Goal: Task Accomplishment & Management: Use online tool/utility

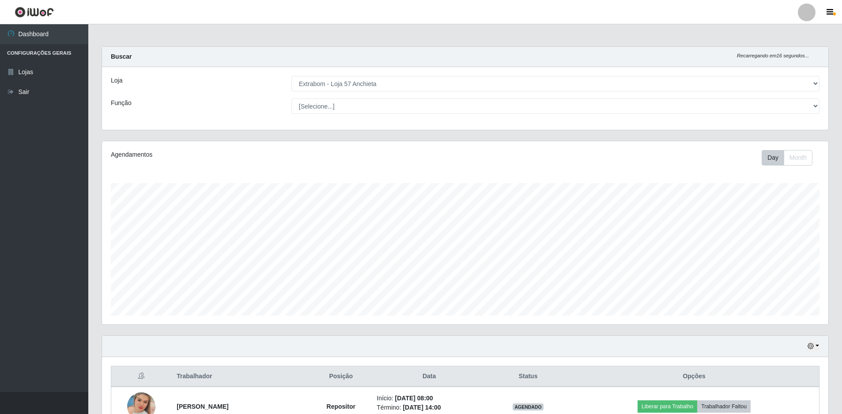
select select "470"
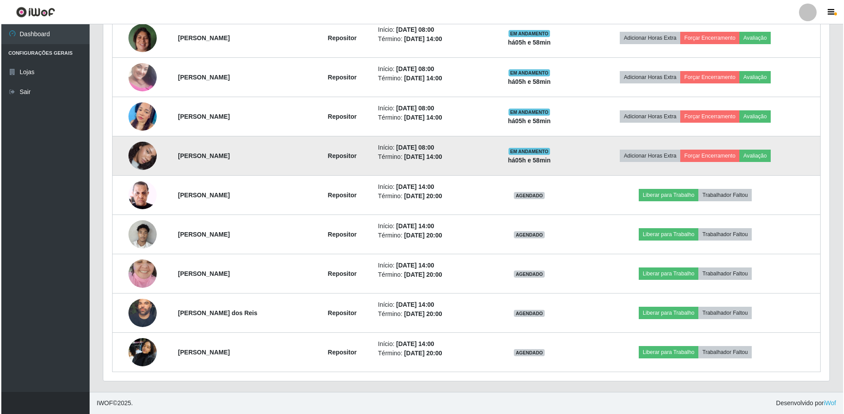
scroll to position [320, 0]
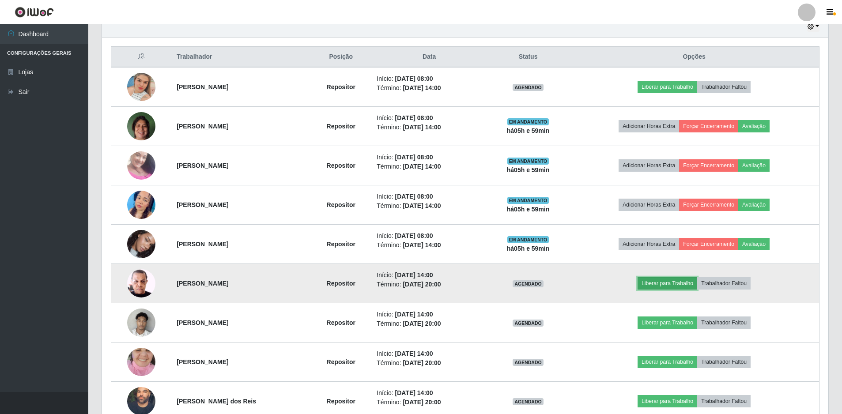
click at [686, 279] on button "Liberar para Trabalho" at bounding box center [668, 283] width 60 height 12
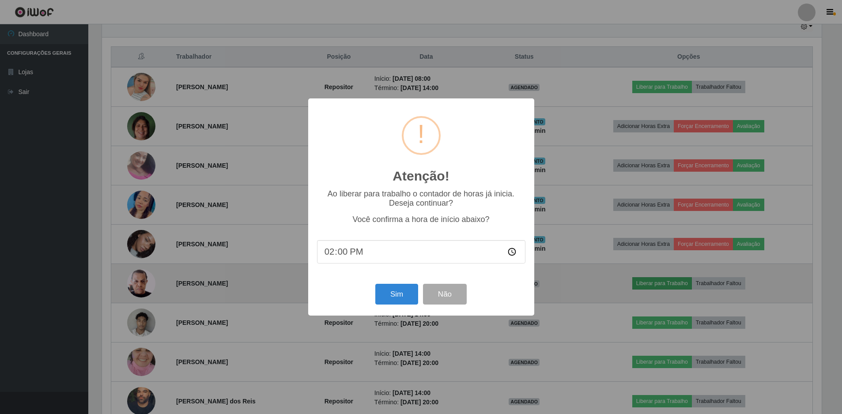
scroll to position [183, 722]
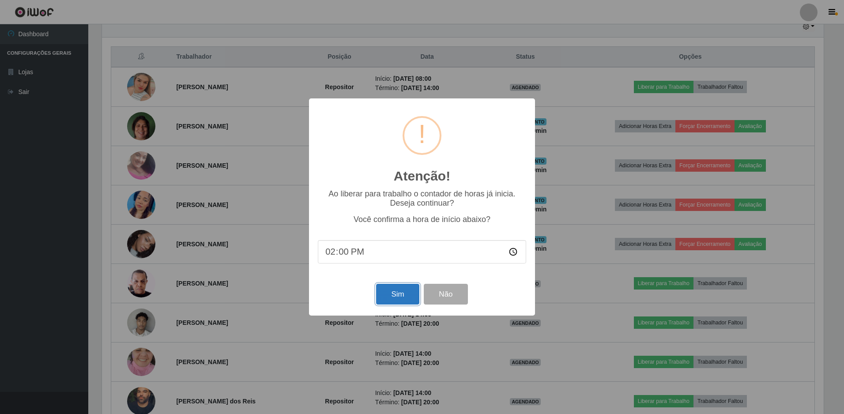
click at [404, 302] on button "Sim" at bounding box center [397, 294] width 43 height 21
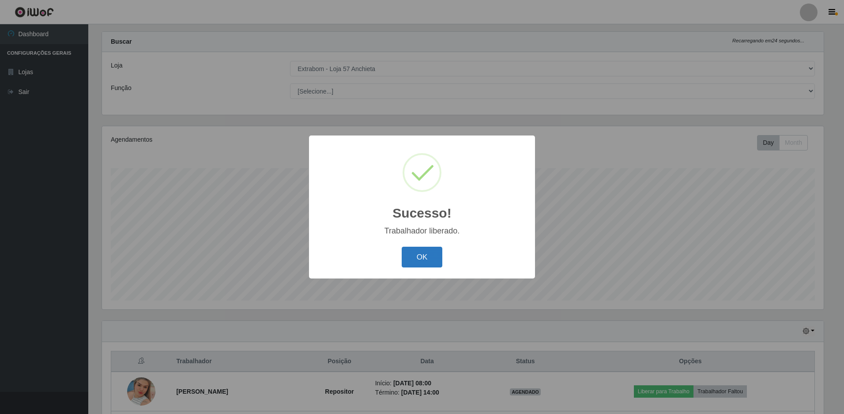
click at [433, 260] on button "OK" at bounding box center [422, 257] width 41 height 21
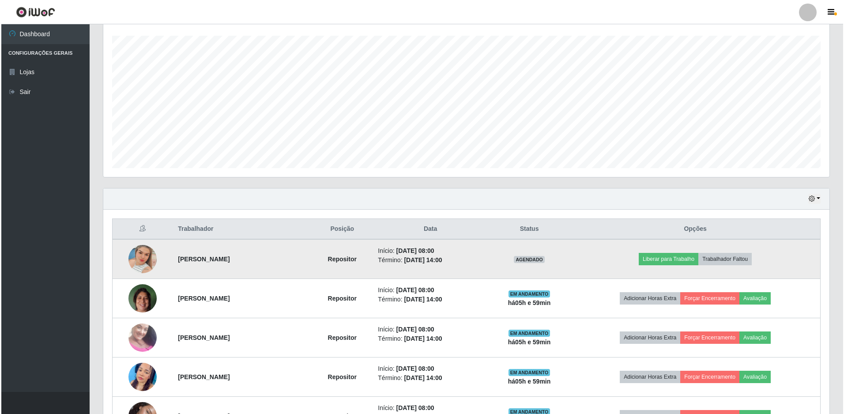
scroll to position [280, 0]
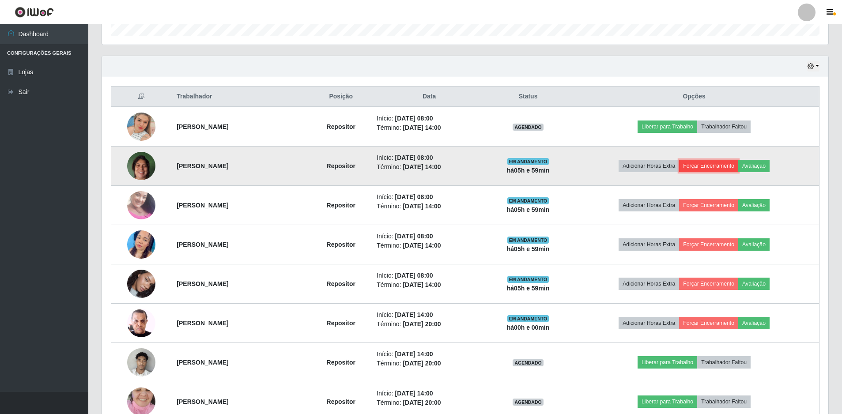
click at [716, 166] on button "Forçar Encerramento" at bounding box center [708, 166] width 59 height 12
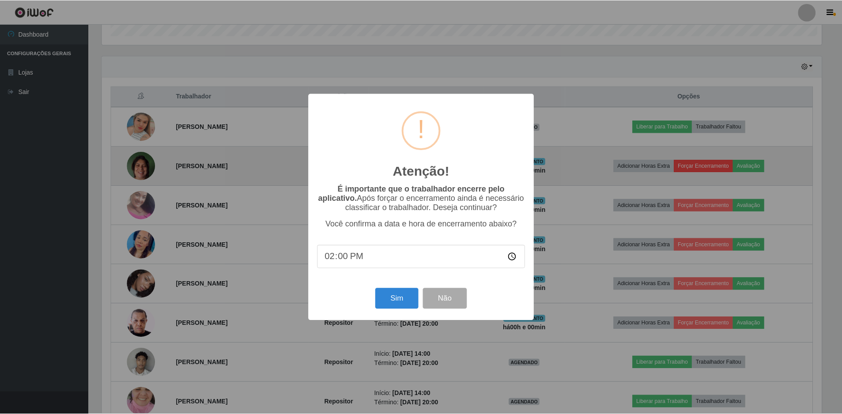
scroll to position [183, 722]
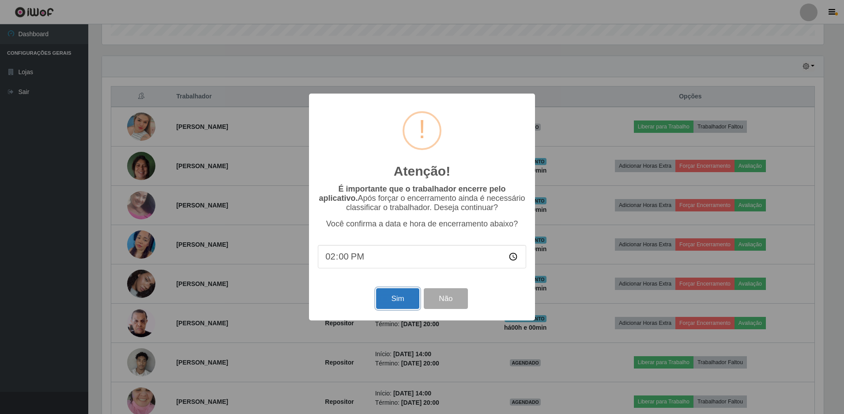
click at [414, 303] on button "Sim" at bounding box center [397, 298] width 43 height 21
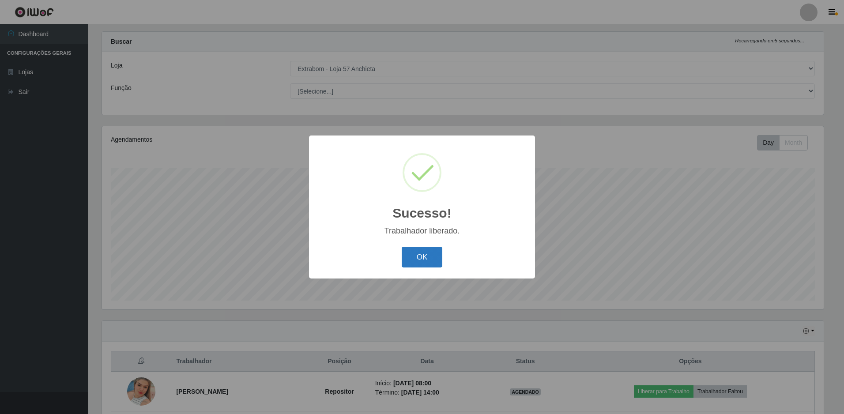
click at [418, 260] on button "OK" at bounding box center [422, 257] width 41 height 21
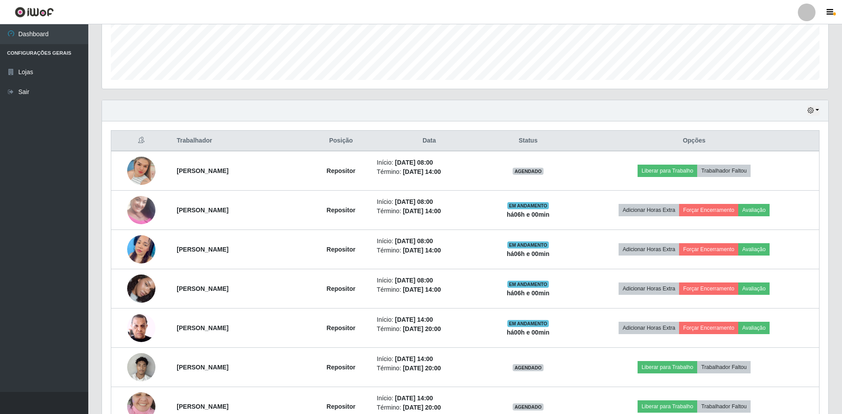
scroll to position [324, 0]
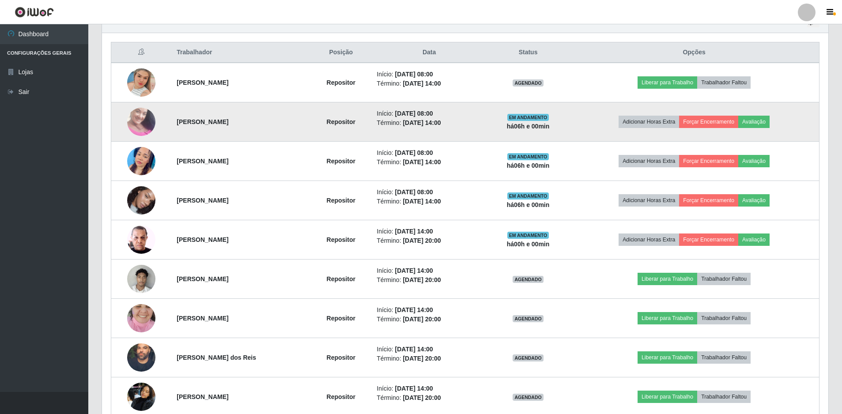
click at [139, 125] on img at bounding box center [141, 122] width 28 height 50
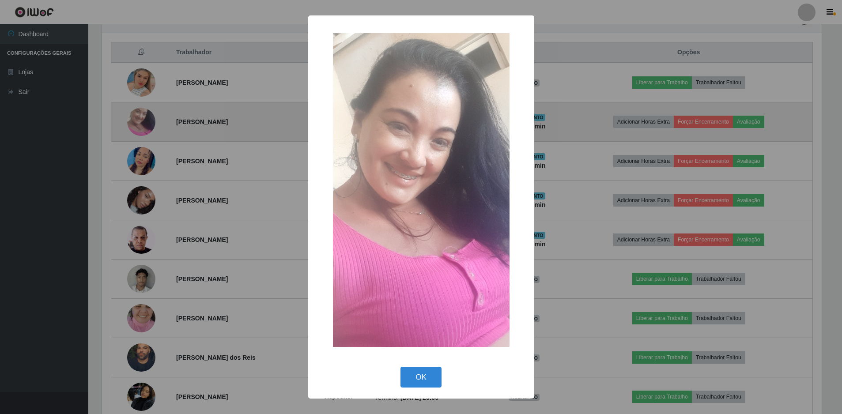
scroll to position [183, 722]
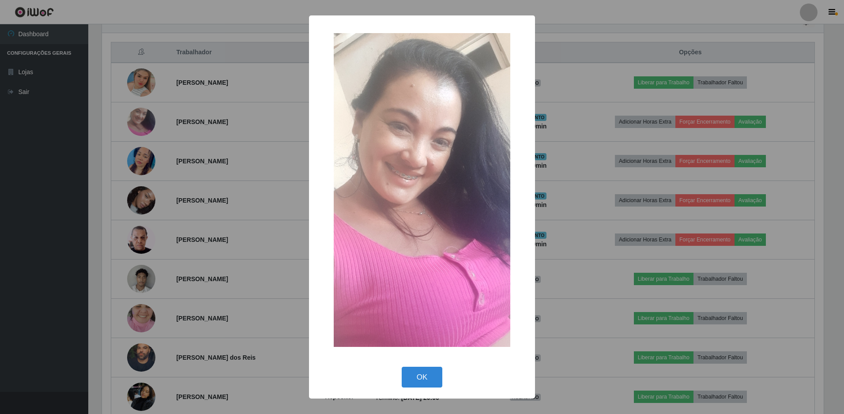
click at [424, 362] on div "× OK Cancel" at bounding box center [422, 206] width 226 height 383
click at [419, 378] on button "OK" at bounding box center [422, 377] width 41 height 21
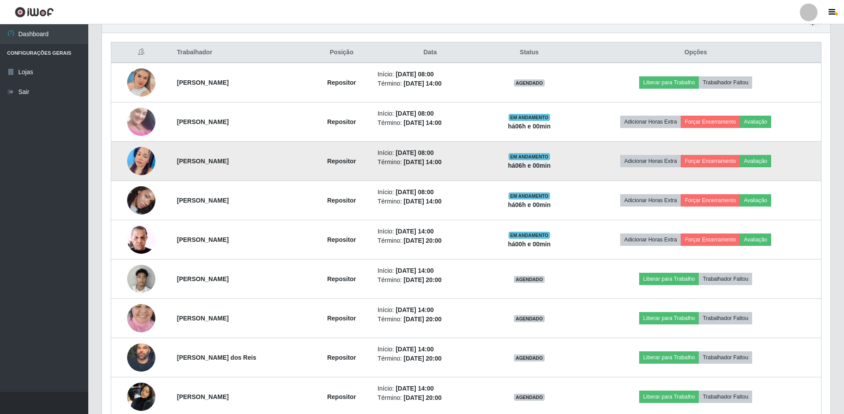
scroll to position [183, 726]
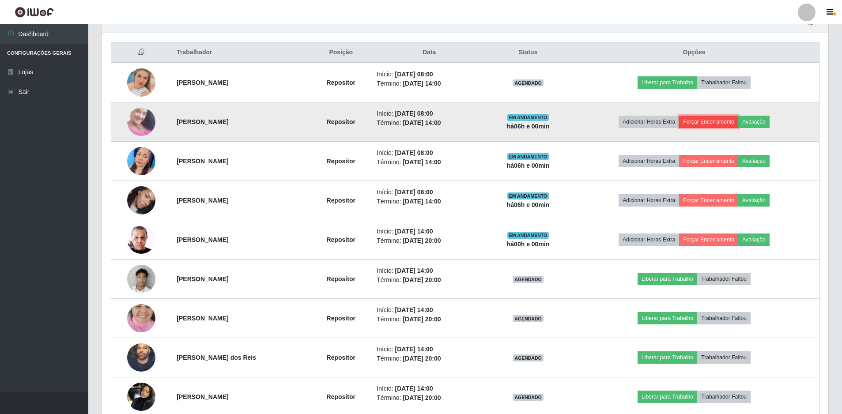
click at [721, 122] on button "Forçar Encerramento" at bounding box center [708, 122] width 59 height 12
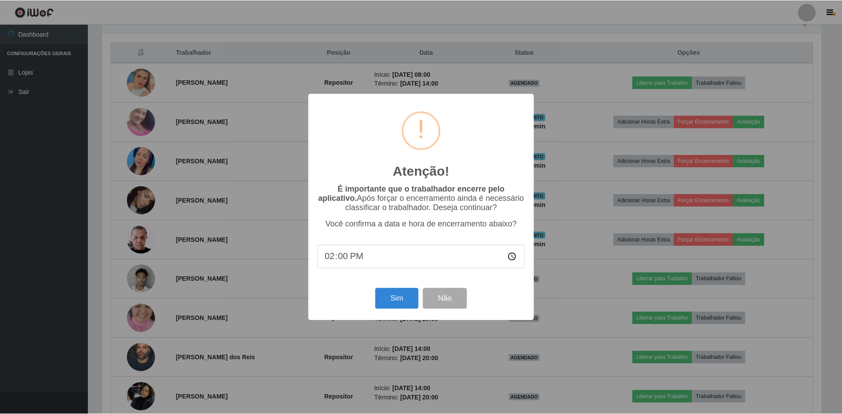
scroll to position [183, 722]
click at [400, 300] on button "Sim" at bounding box center [397, 298] width 43 height 21
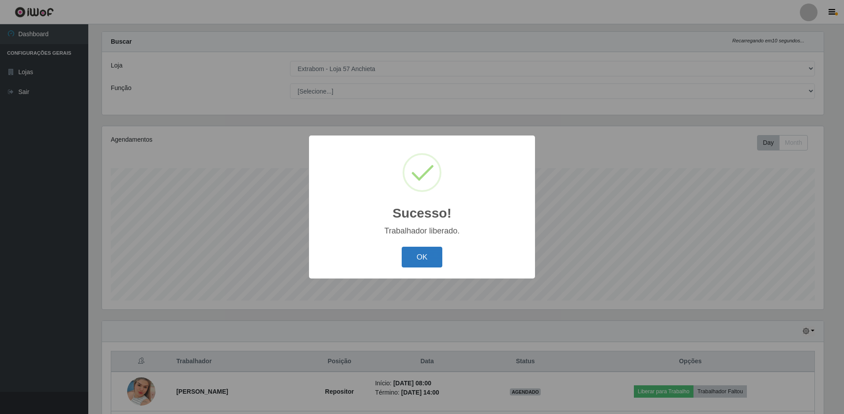
click at [433, 257] on button "OK" at bounding box center [422, 257] width 41 height 21
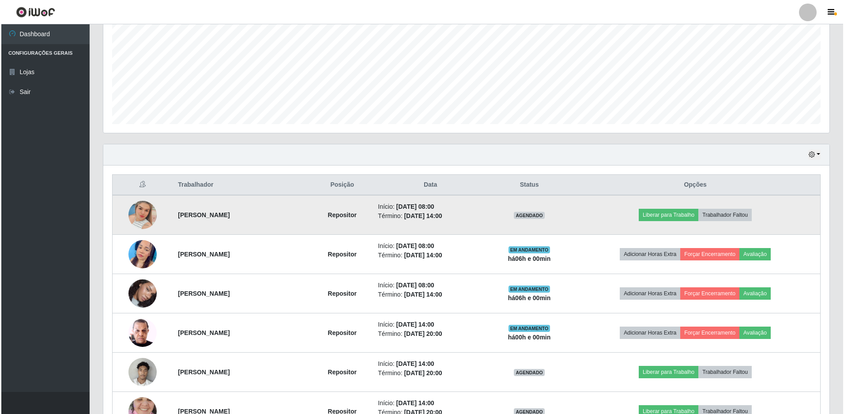
scroll to position [236, 0]
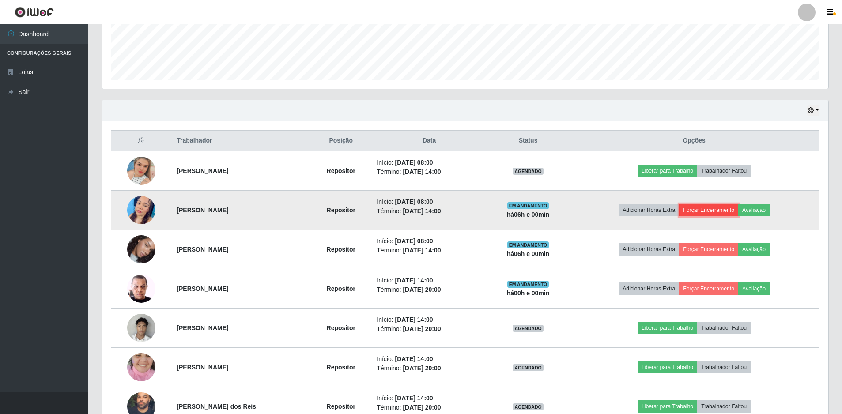
click at [720, 209] on button "Forçar Encerramento" at bounding box center [708, 210] width 59 height 12
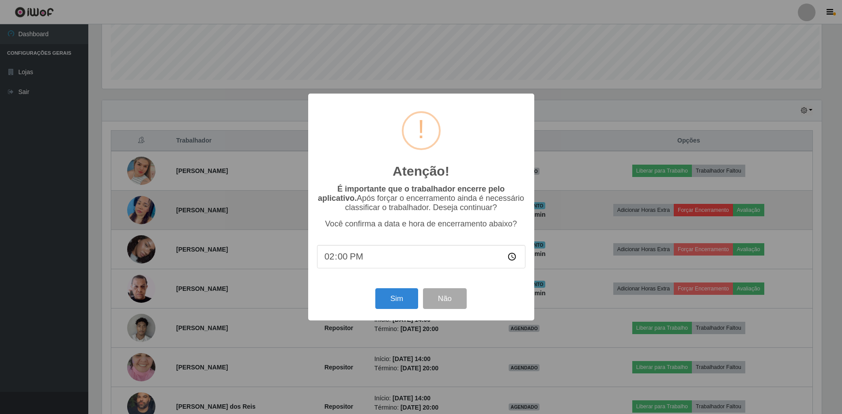
scroll to position [183, 722]
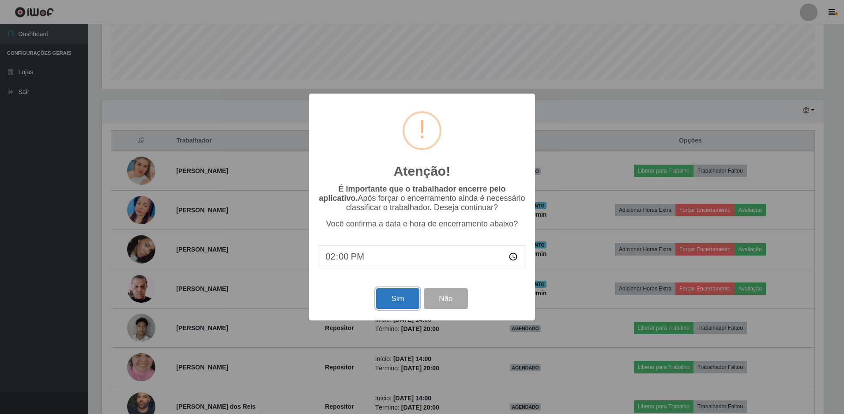
click at [398, 302] on button "Sim" at bounding box center [397, 298] width 43 height 21
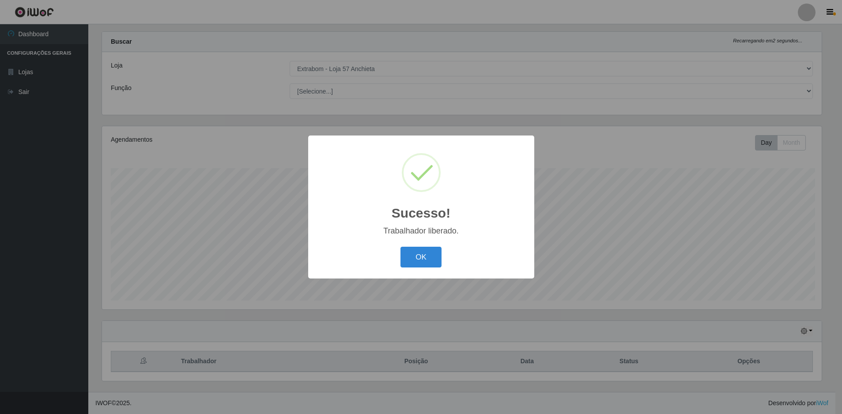
scroll to position [0, 0]
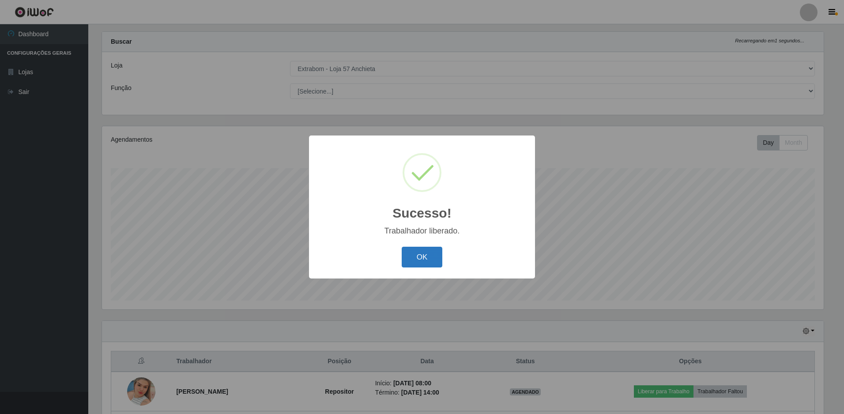
click at [415, 251] on button "OK" at bounding box center [422, 257] width 41 height 21
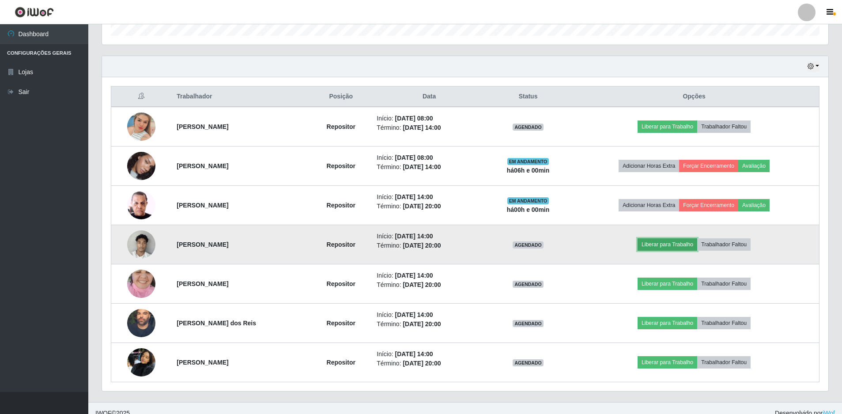
click at [686, 248] on button "Liberar para Trabalho" at bounding box center [668, 244] width 60 height 12
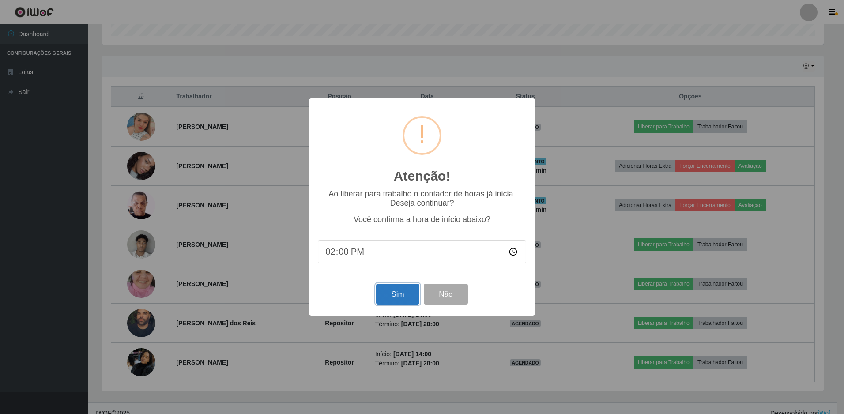
click at [390, 290] on button "Sim" at bounding box center [397, 294] width 43 height 21
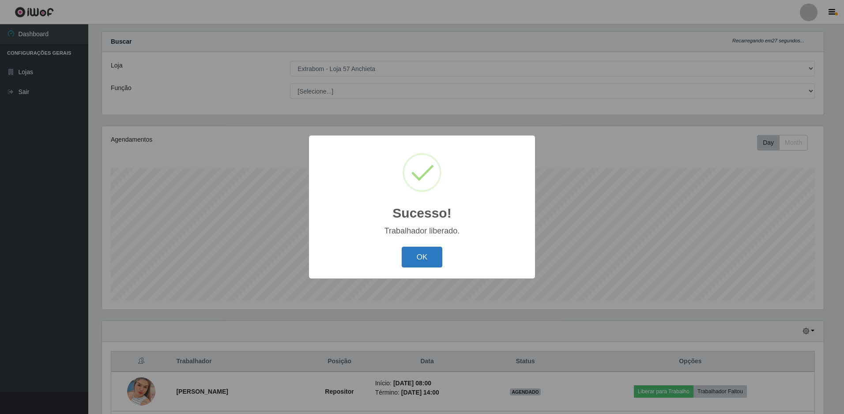
click at [423, 254] on button "OK" at bounding box center [422, 257] width 41 height 21
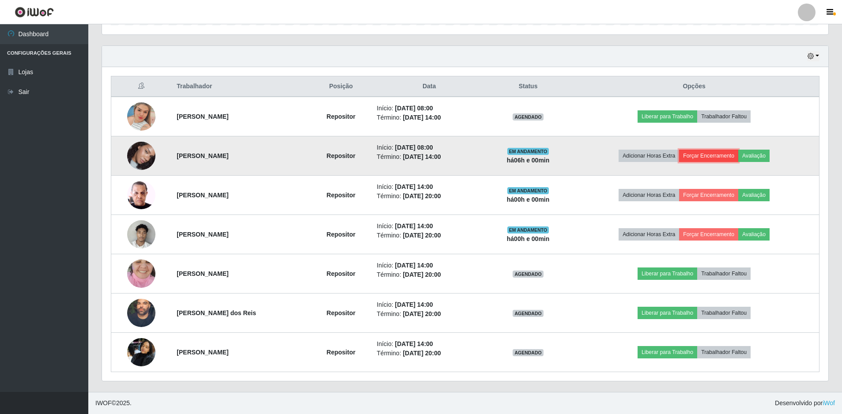
click at [729, 157] on button "Forçar Encerramento" at bounding box center [708, 156] width 59 height 12
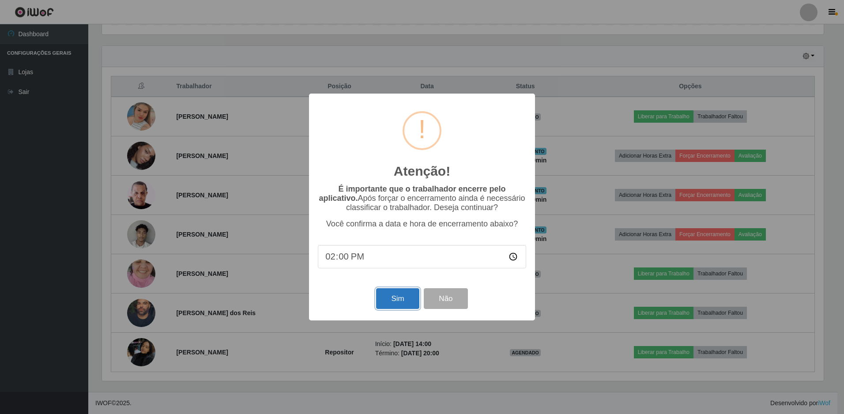
click at [403, 302] on button "Sim" at bounding box center [397, 298] width 43 height 21
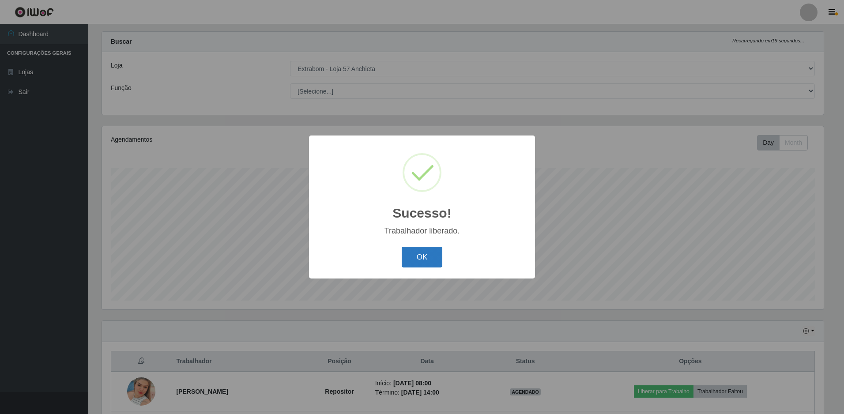
click at [408, 255] on button "OK" at bounding box center [422, 257] width 41 height 21
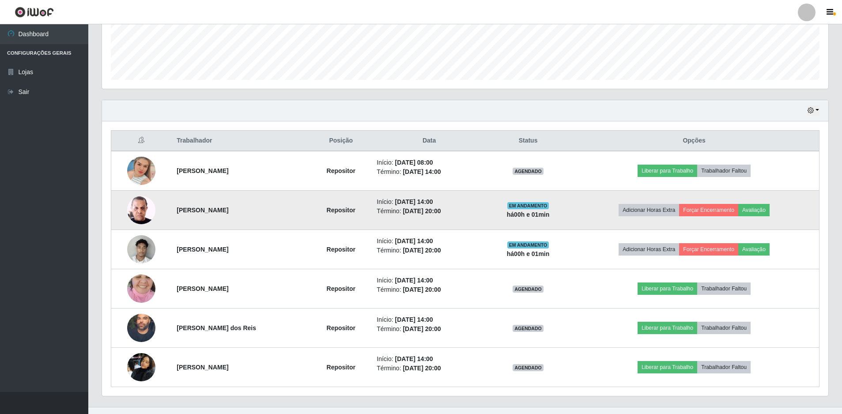
click at [139, 208] on img at bounding box center [141, 210] width 28 height 38
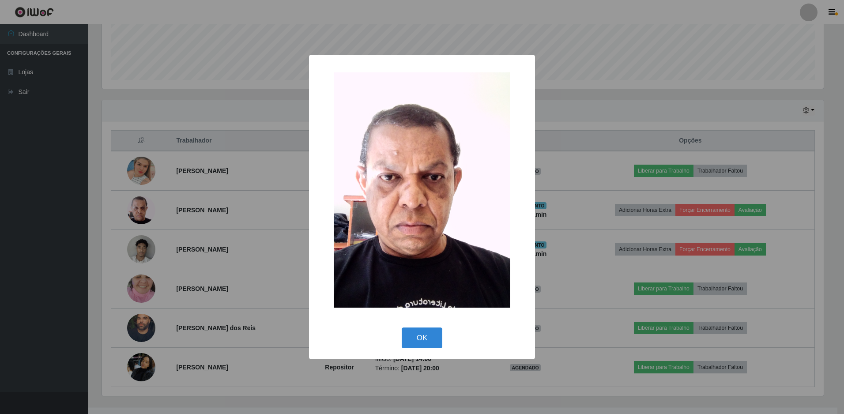
click at [193, 274] on div "× OK Cancel" at bounding box center [422, 207] width 844 height 414
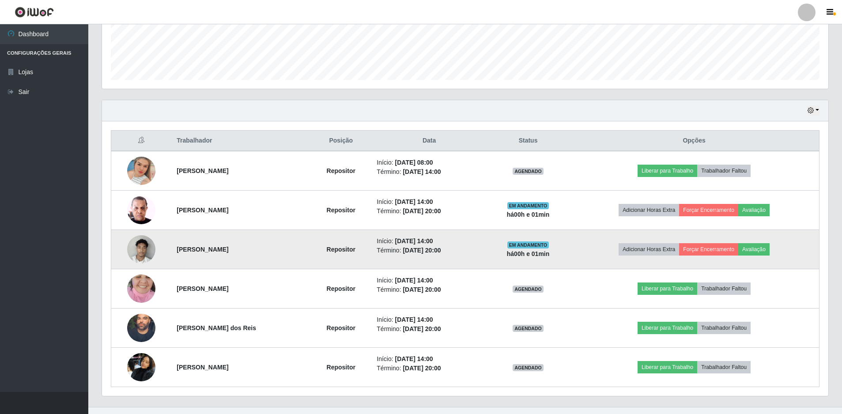
click at [136, 250] on img at bounding box center [141, 249] width 28 height 38
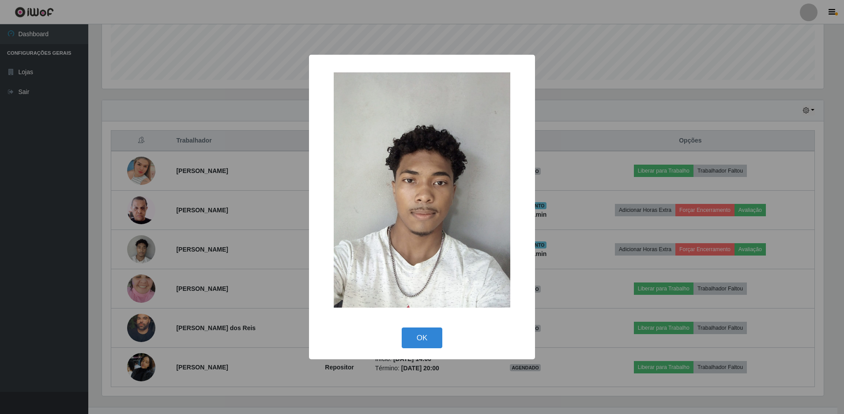
click at [224, 276] on div "× OK Cancel" at bounding box center [422, 207] width 844 height 414
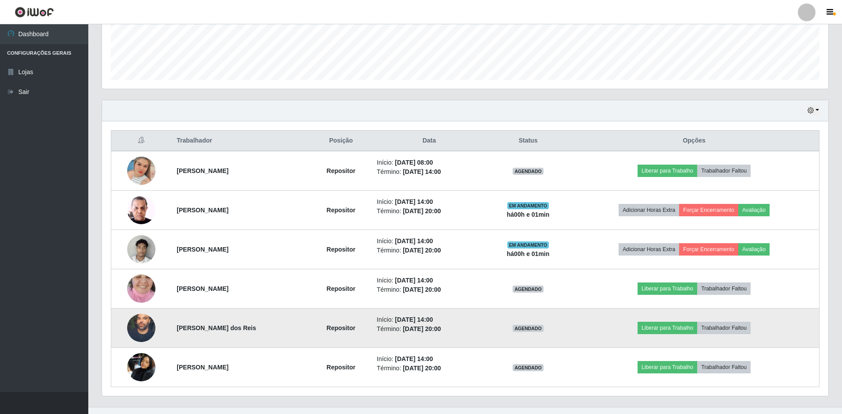
click at [139, 326] on img at bounding box center [141, 328] width 28 height 63
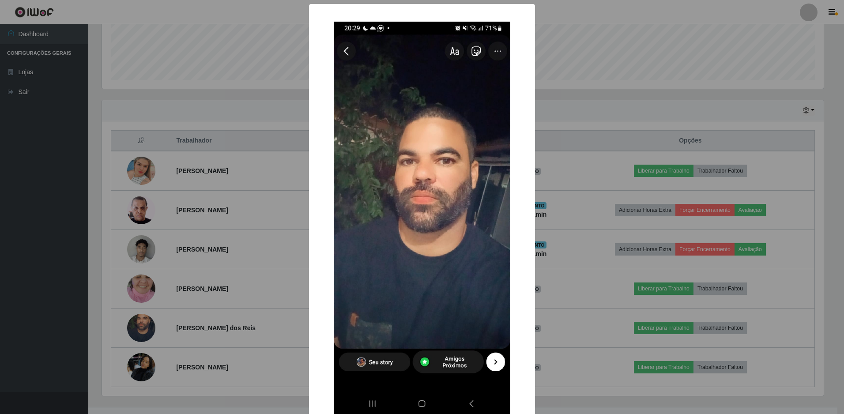
click at [589, 61] on div "× OK Cancel" at bounding box center [422, 207] width 844 height 414
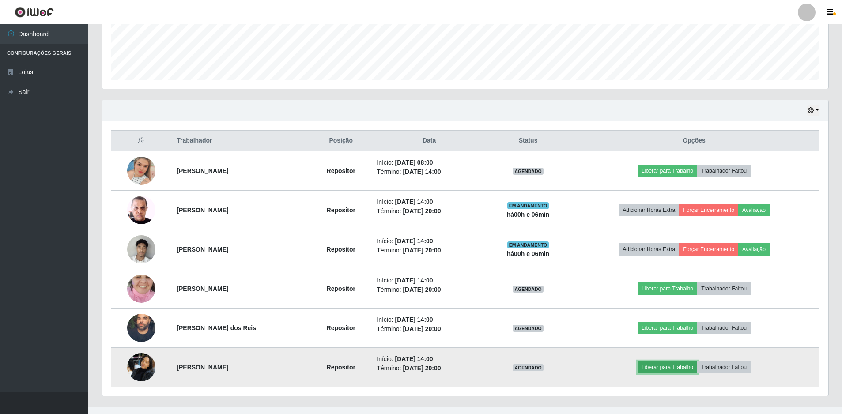
click at [693, 368] on button "Liberar para Trabalho" at bounding box center [668, 367] width 60 height 12
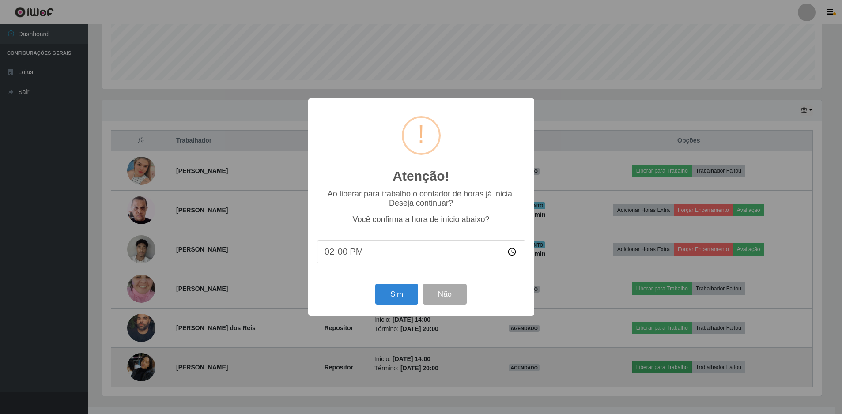
scroll to position [183, 722]
type input "14:06"
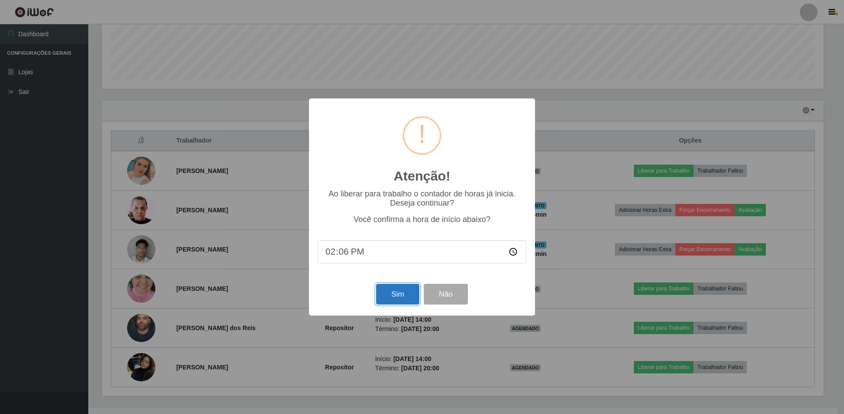
click at [396, 294] on button "Sim" at bounding box center [397, 294] width 43 height 21
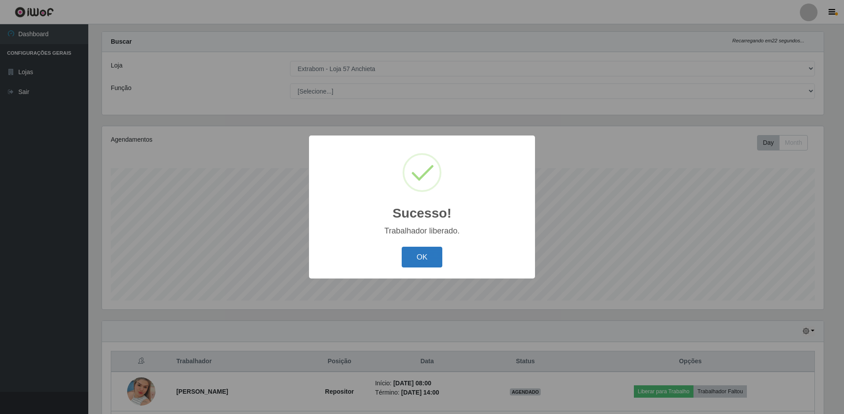
click at [420, 256] on button "OK" at bounding box center [422, 257] width 41 height 21
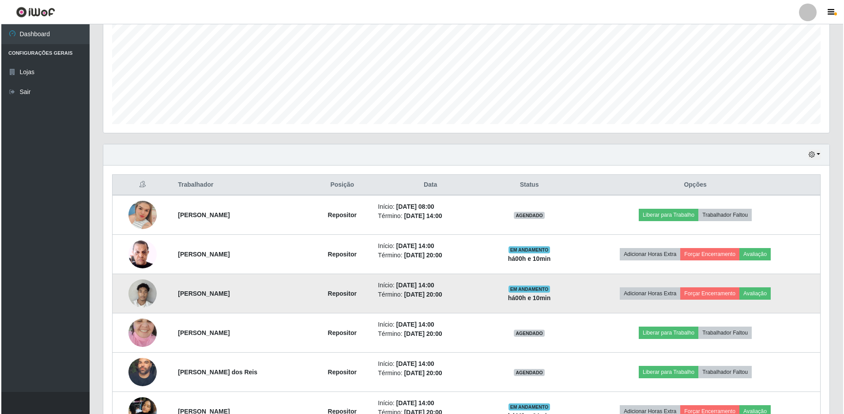
scroll to position [236, 0]
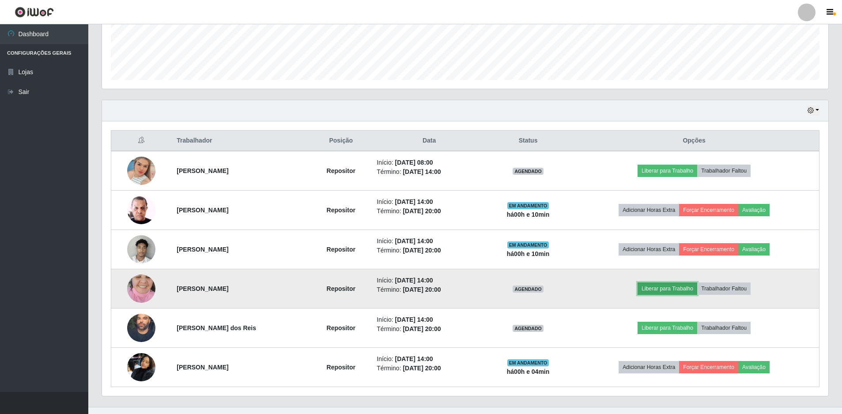
click at [677, 287] on button "Liberar para Trabalho" at bounding box center [668, 289] width 60 height 12
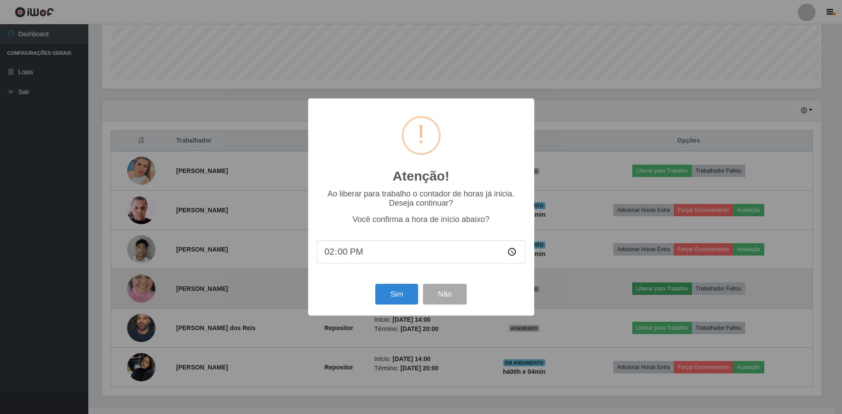
scroll to position [183, 722]
type input "14:10"
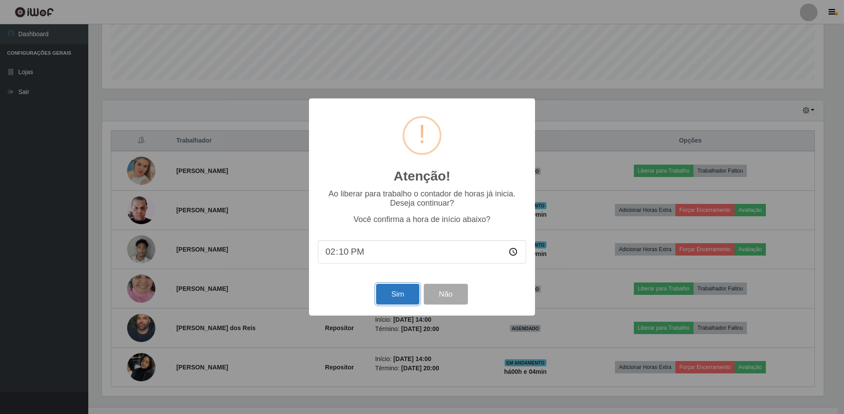
click at [396, 305] on button "Sim" at bounding box center [397, 294] width 43 height 21
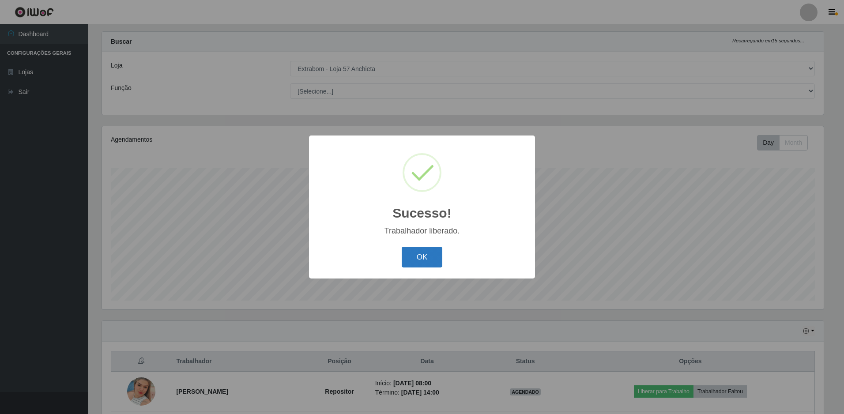
click at [434, 258] on button "OK" at bounding box center [422, 257] width 41 height 21
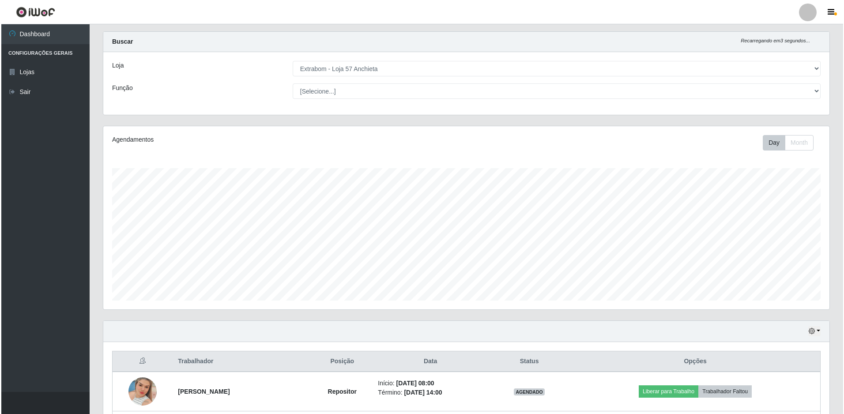
scroll to position [251, 0]
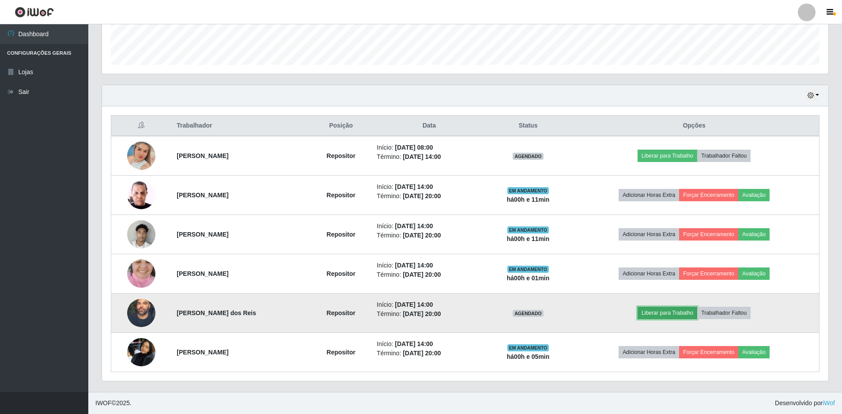
click at [672, 313] on button "Liberar para Trabalho" at bounding box center [668, 313] width 60 height 12
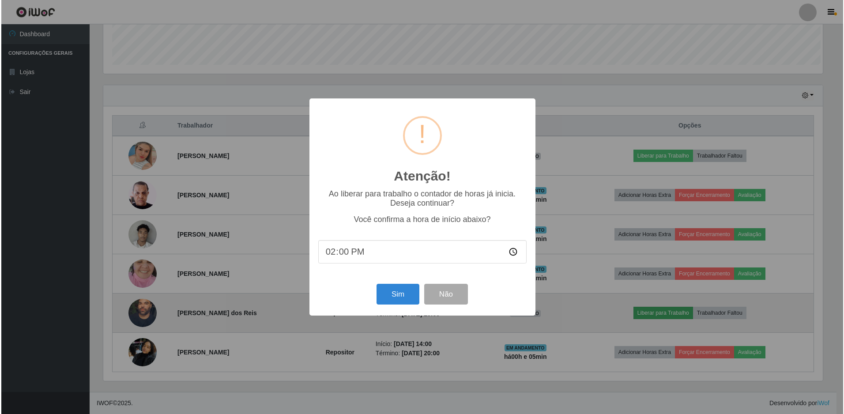
scroll to position [183, 722]
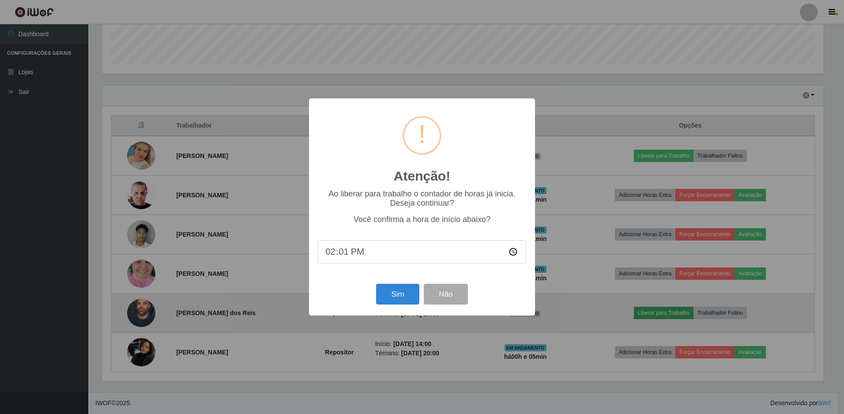
type input "14:12"
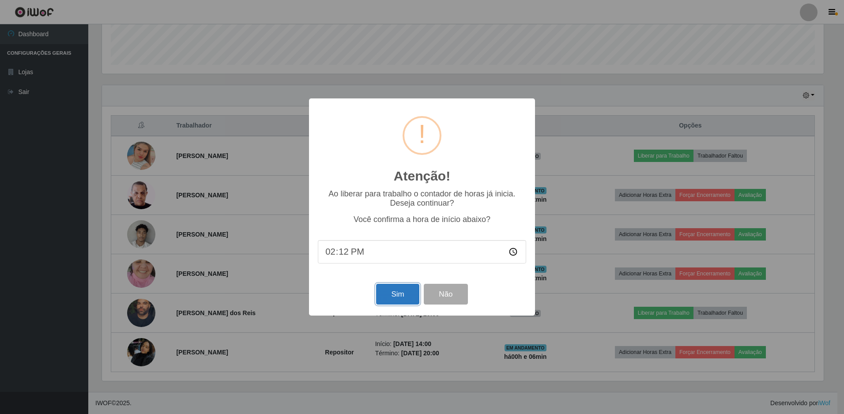
click at [401, 297] on button "Sim" at bounding box center [397, 294] width 43 height 21
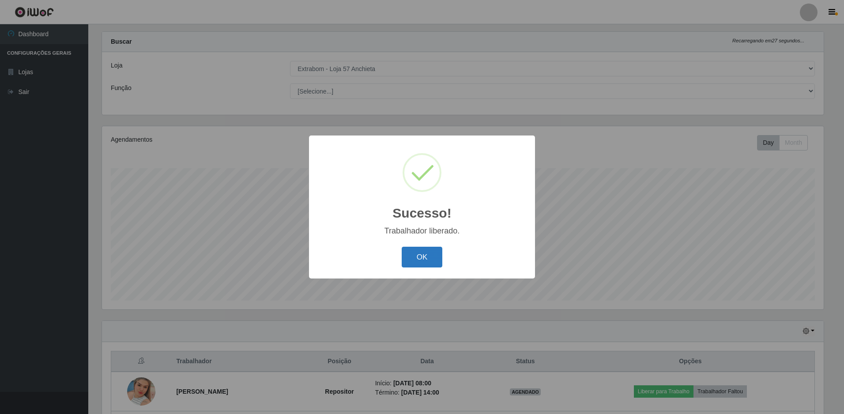
click at [431, 258] on button "OK" at bounding box center [422, 257] width 41 height 21
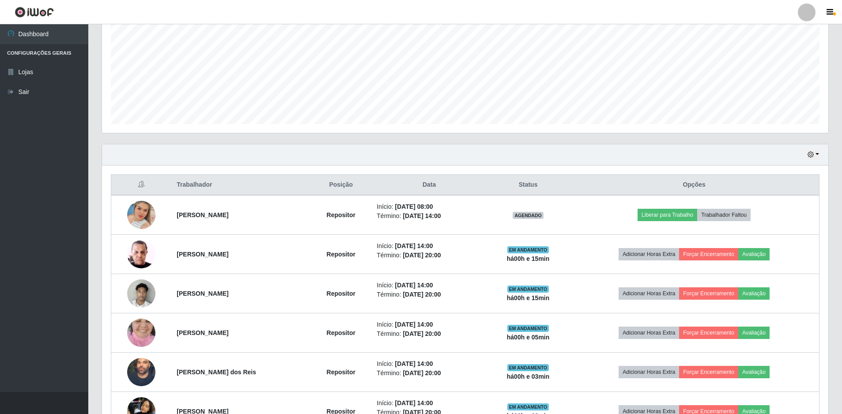
scroll to position [251, 0]
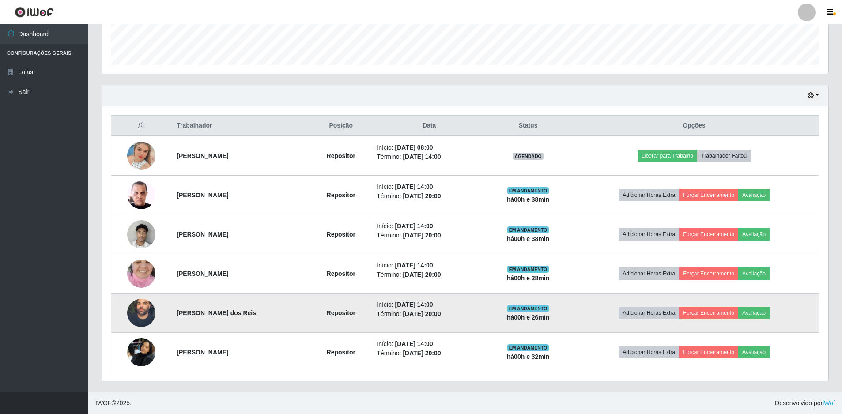
click at [139, 309] on img at bounding box center [141, 313] width 28 height 63
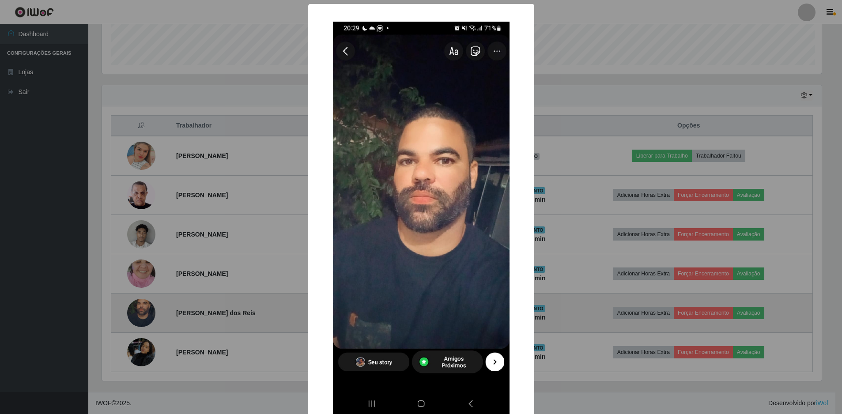
scroll to position [183, 722]
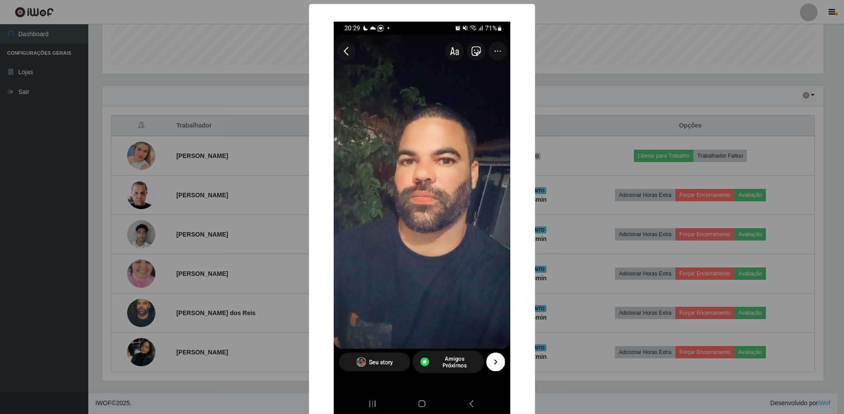
click at [283, 335] on div "× OK Cancel" at bounding box center [422, 207] width 844 height 414
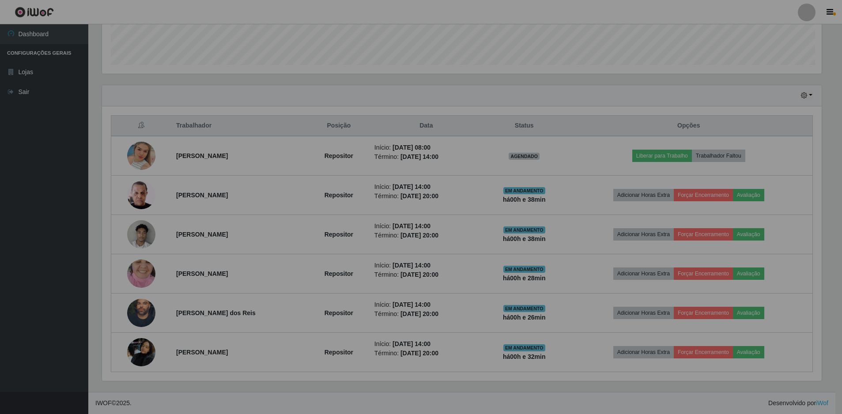
scroll to position [183, 726]
